Goal: Check status: Check status

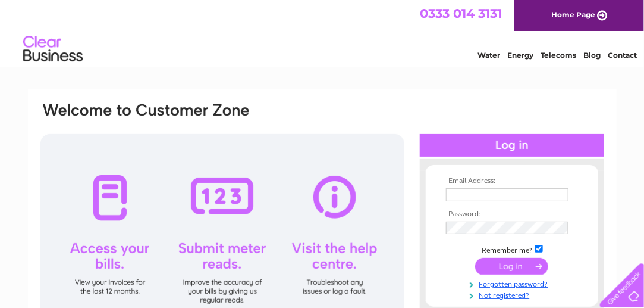
scroll to position [59, 0]
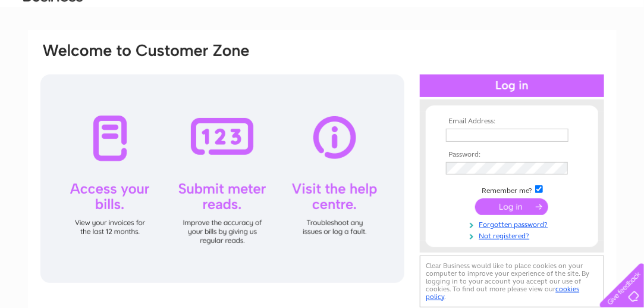
type input "Jean.mcgallmcneills@outlook.com"
click at [512, 205] on input "submit" at bounding box center [511, 206] width 73 height 17
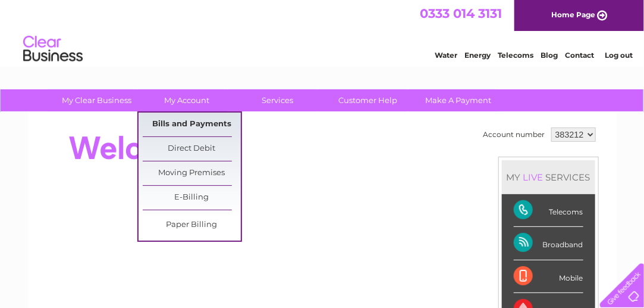
click at [189, 123] on link "Bills and Payments" at bounding box center [192, 124] width 98 height 24
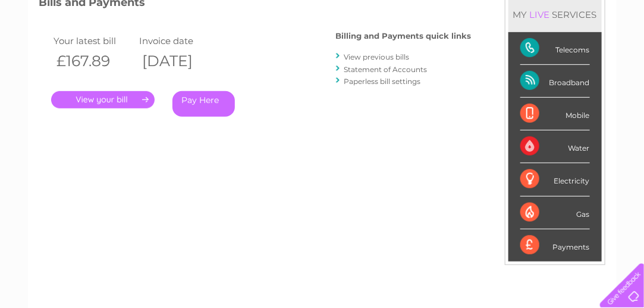
scroll to position [178, 0]
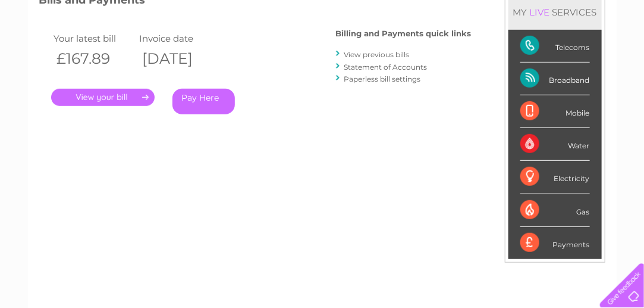
click at [122, 98] on link "." at bounding box center [103, 97] width 104 height 17
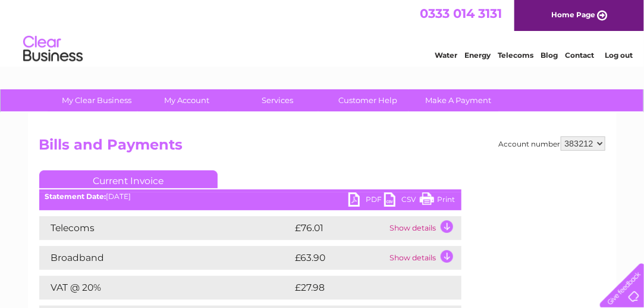
click at [353, 198] on link "PDF" at bounding box center [367, 200] width 36 height 17
click at [616, 55] on link "Log out" at bounding box center [619, 55] width 28 height 9
